Goal: Transaction & Acquisition: Book appointment/travel/reservation

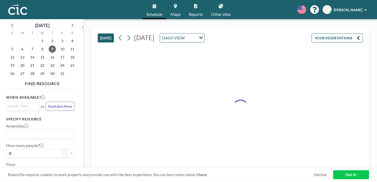
click at [173, 5] on link "Maps" at bounding box center [175, 9] width 18 height 19
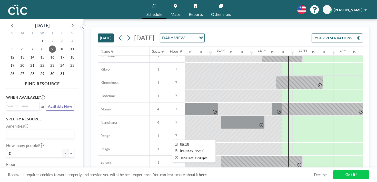
scroll to position [209, 375]
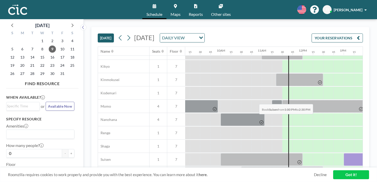
drag, startPoint x: 209, startPoint y: 93, endPoint x: 257, endPoint y: 92, distance: 48.7
click at [343, 153] on div at bounding box center [373, 159] width 61 height 13
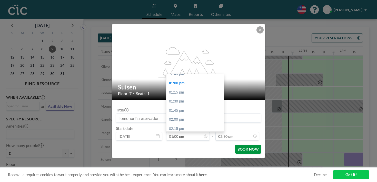
scroll to position [474, 0]
click at [239, 145] on button "BOOK NOW" at bounding box center [248, 149] width 26 height 9
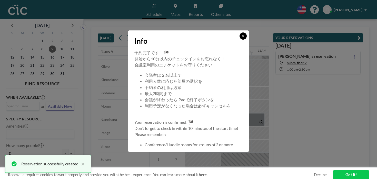
click at [239, 40] on button at bounding box center [242, 36] width 7 height 7
